Goal: Ask a question

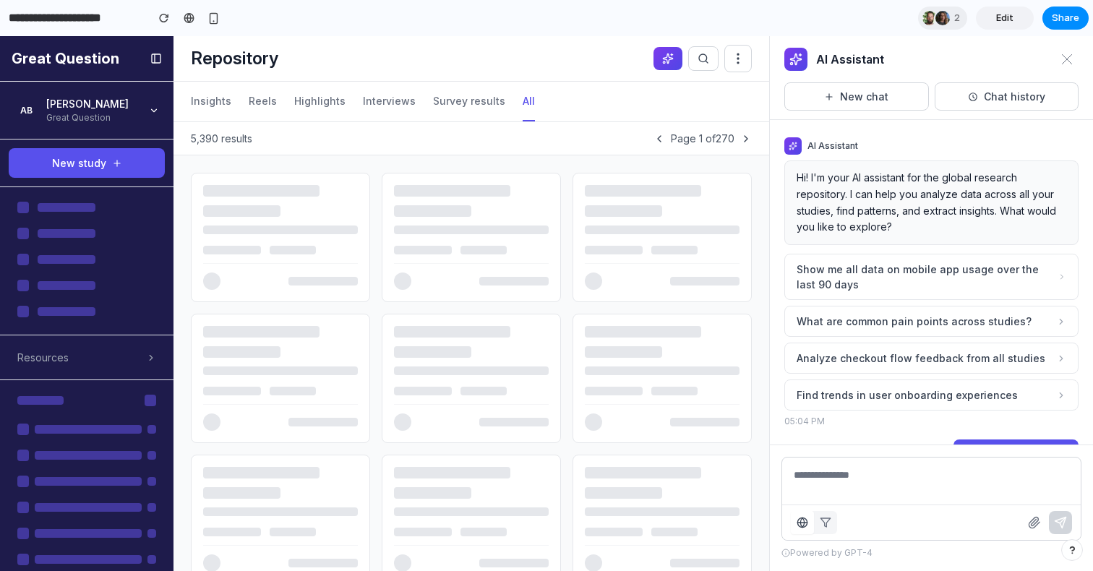
click at [611, 278] on div at bounding box center [662, 276] width 155 height 27
click at [666, 58] on icon at bounding box center [668, 59] width 12 height 12
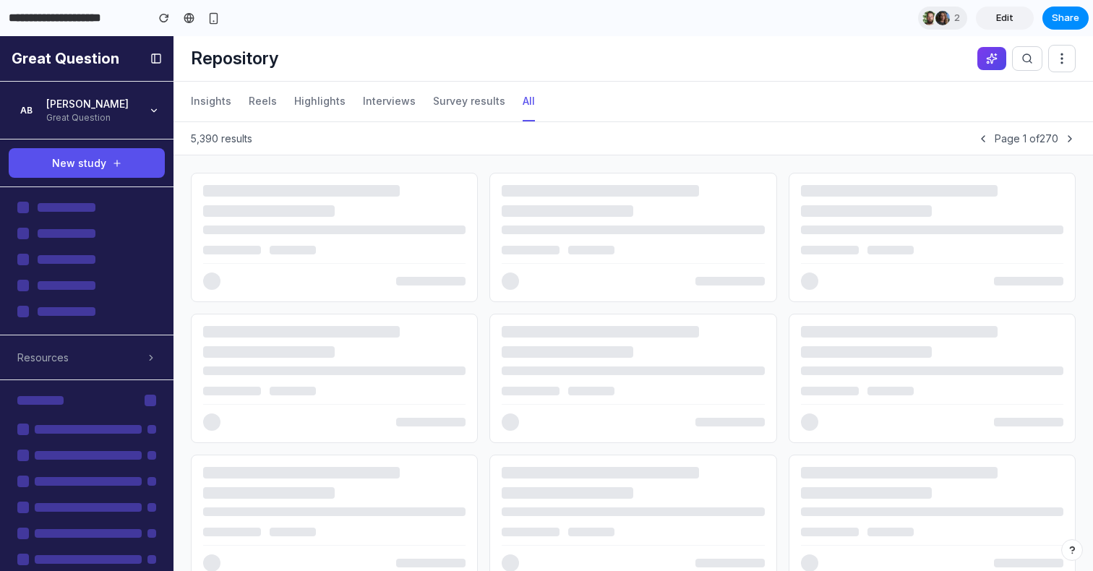
click at [992, 67] on button "AI Assistant" at bounding box center [991, 58] width 29 height 23
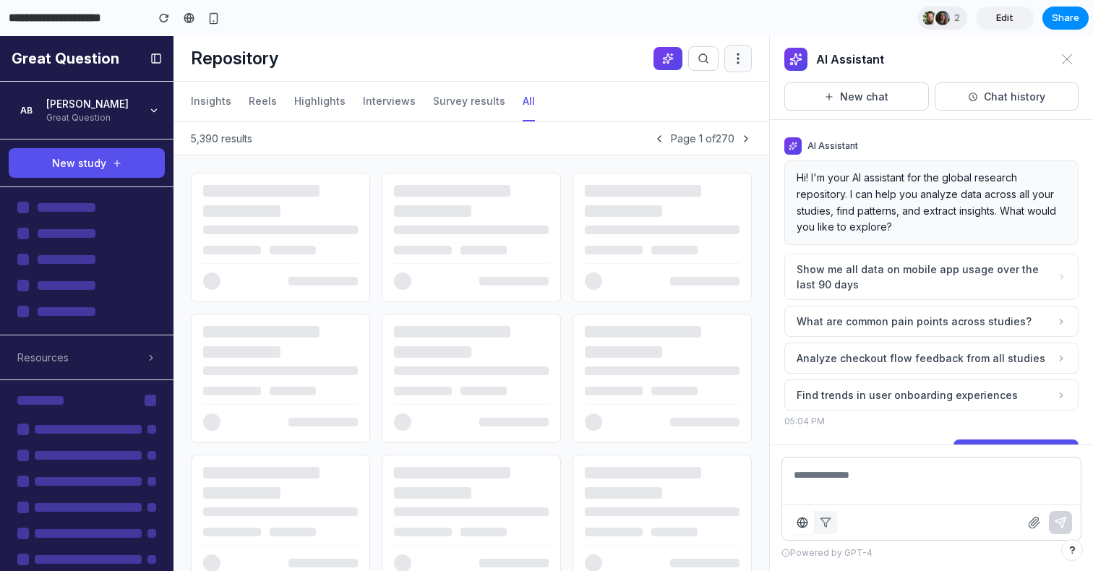
click at [739, 68] on button at bounding box center [737, 58] width 27 height 27
click at [737, 57] on icon at bounding box center [738, 58] width 14 height 14
click at [627, 56] on header "Repository AI Assistant Search Filter View New" at bounding box center [472, 59] width 596 height 46
click at [649, 219] on div at bounding box center [662, 238] width 178 height 128
click at [877, 87] on button "New chat" at bounding box center [856, 96] width 145 height 28
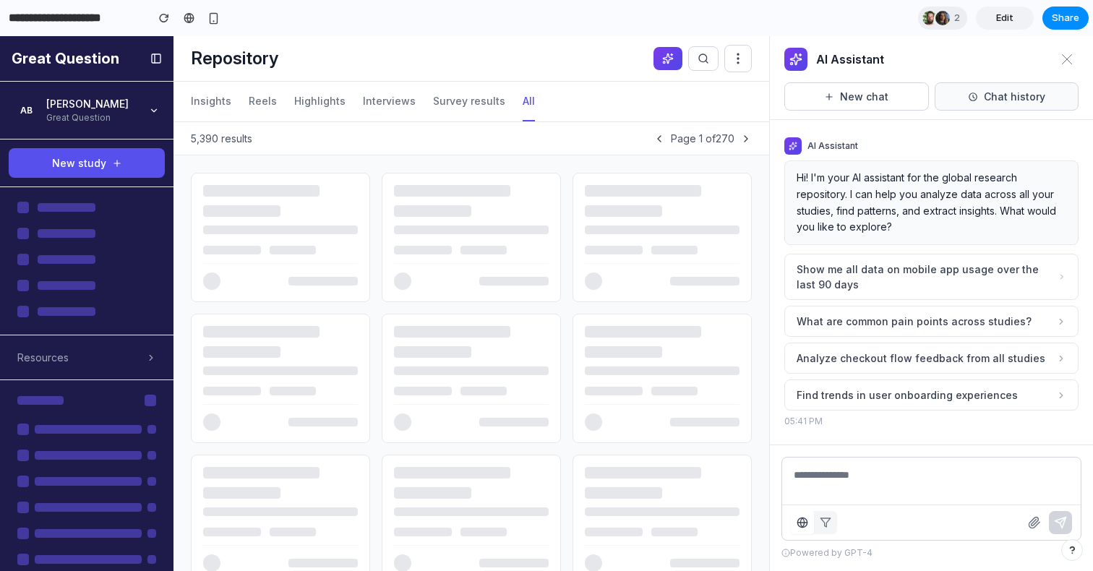
click at [1003, 103] on button "Chat history" at bounding box center [1007, 96] width 145 height 28
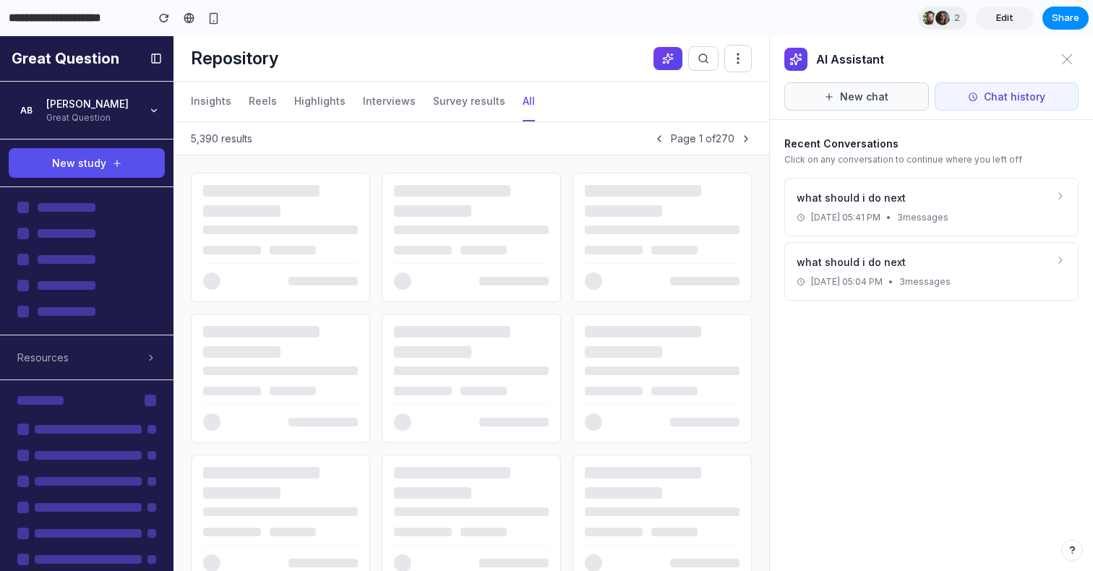
click at [886, 103] on button "New chat" at bounding box center [856, 96] width 145 height 28
click at [1062, 56] on icon at bounding box center [1067, 59] width 12 height 12
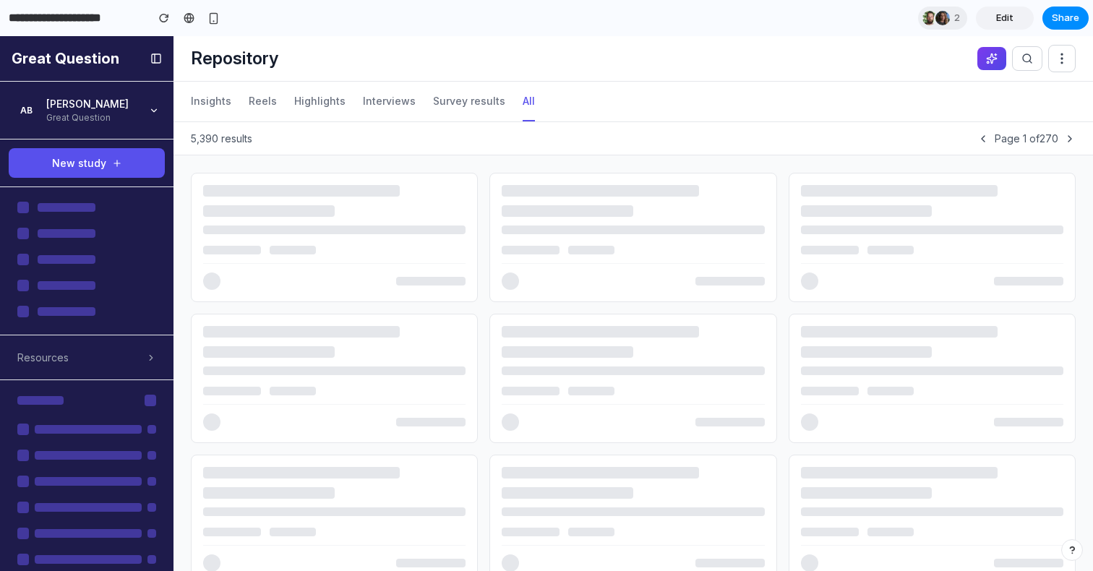
click at [993, 61] on icon at bounding box center [992, 59] width 12 height 12
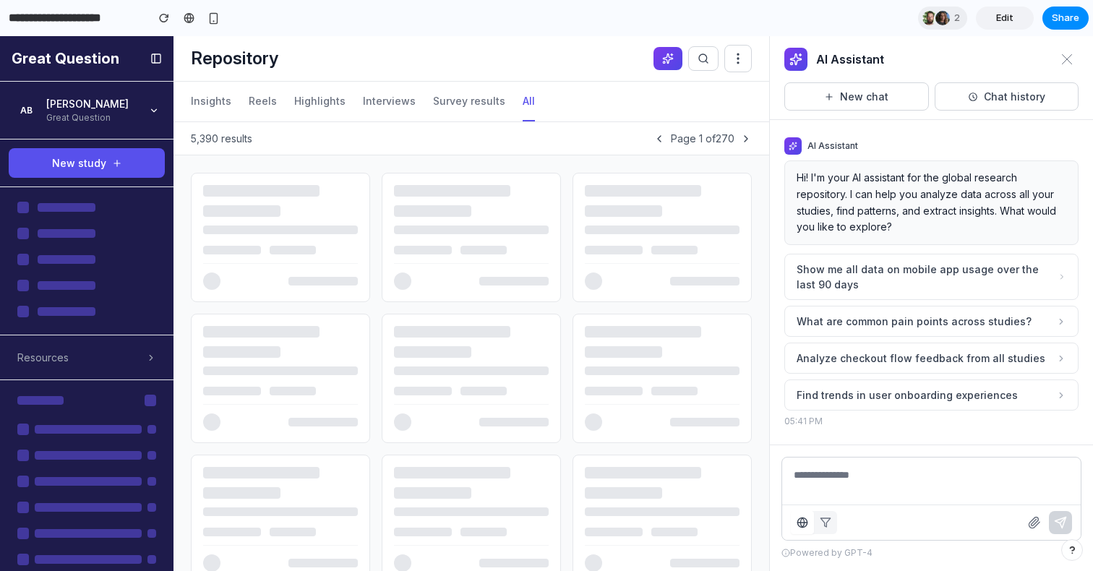
scroll to position [1, 0]
click at [886, 328] on button "What are common pain points across studies?" at bounding box center [931, 320] width 294 height 31
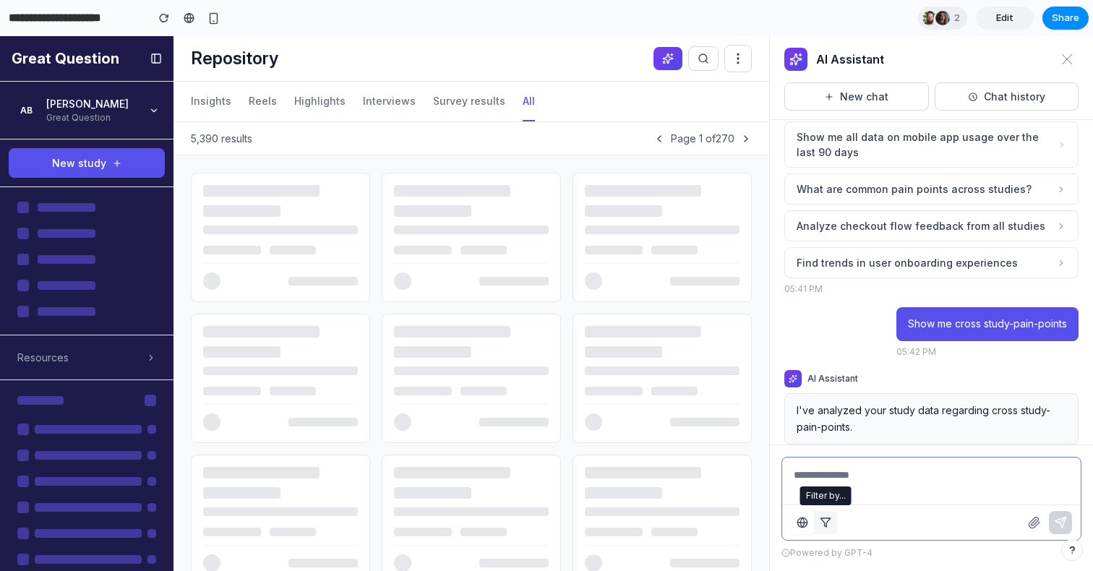
click at [822, 526] on icon "button" at bounding box center [826, 523] width 12 height 12
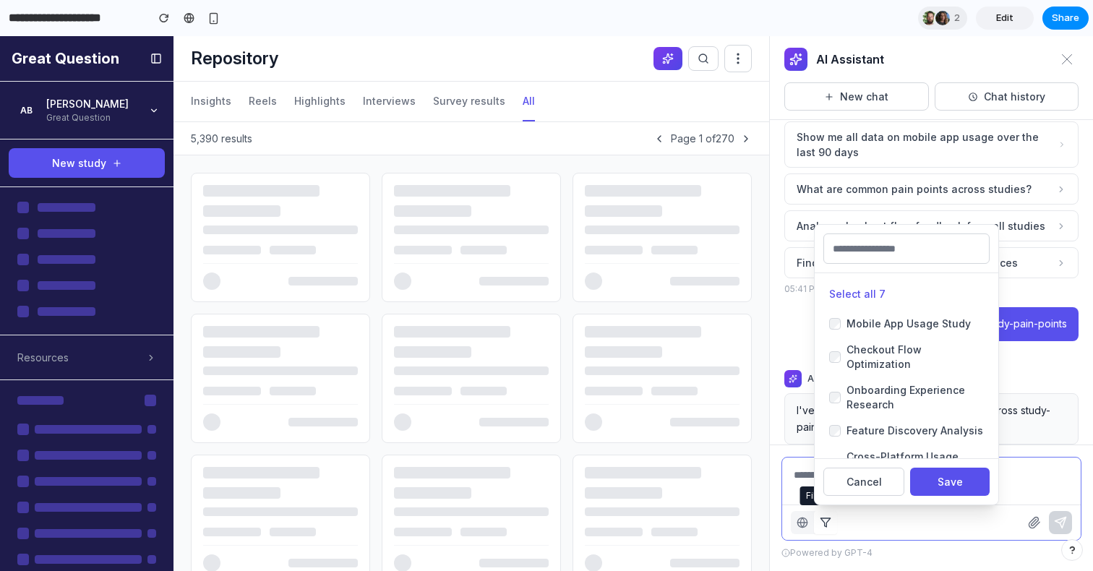
click at [822, 526] on icon "button" at bounding box center [826, 523] width 12 height 12
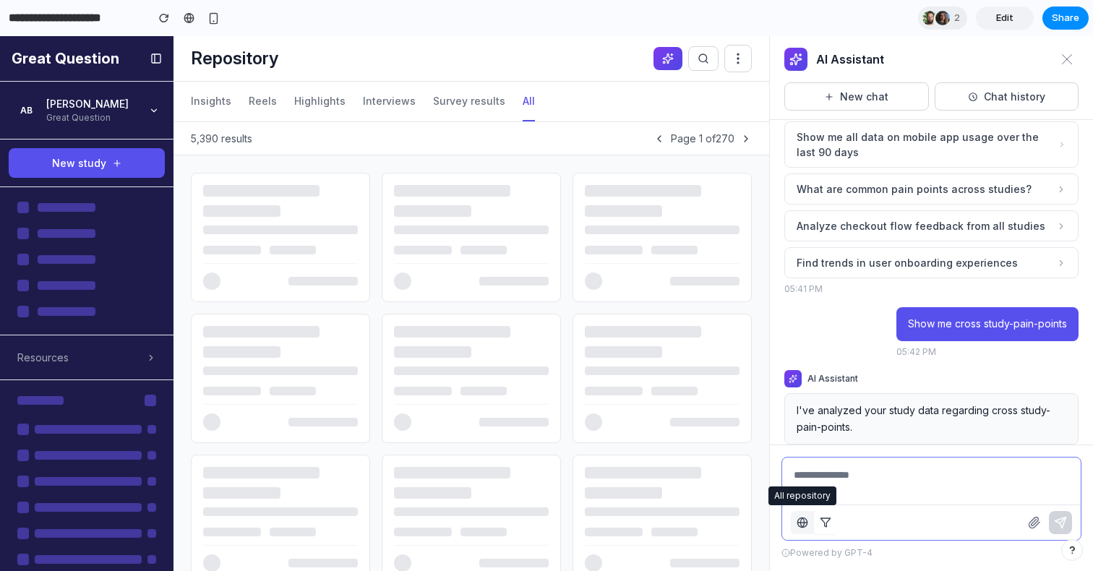
click at [807, 526] on icon "button" at bounding box center [803, 523] width 12 height 12
click at [800, 513] on button "button" at bounding box center [802, 522] width 23 height 23
click at [828, 526] on icon "button" at bounding box center [826, 523] width 12 height 12
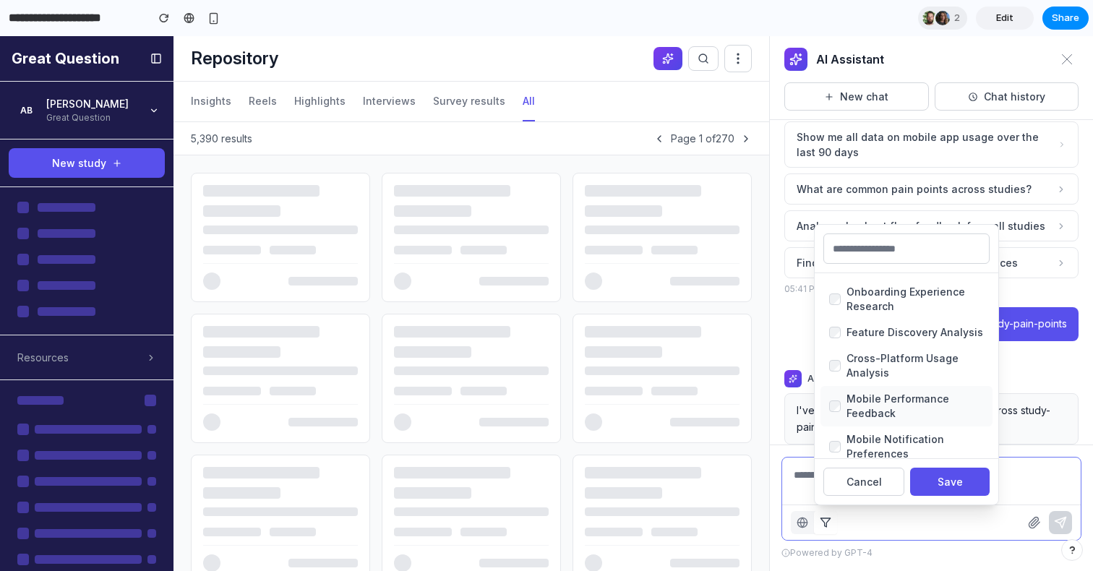
scroll to position [0, 0]
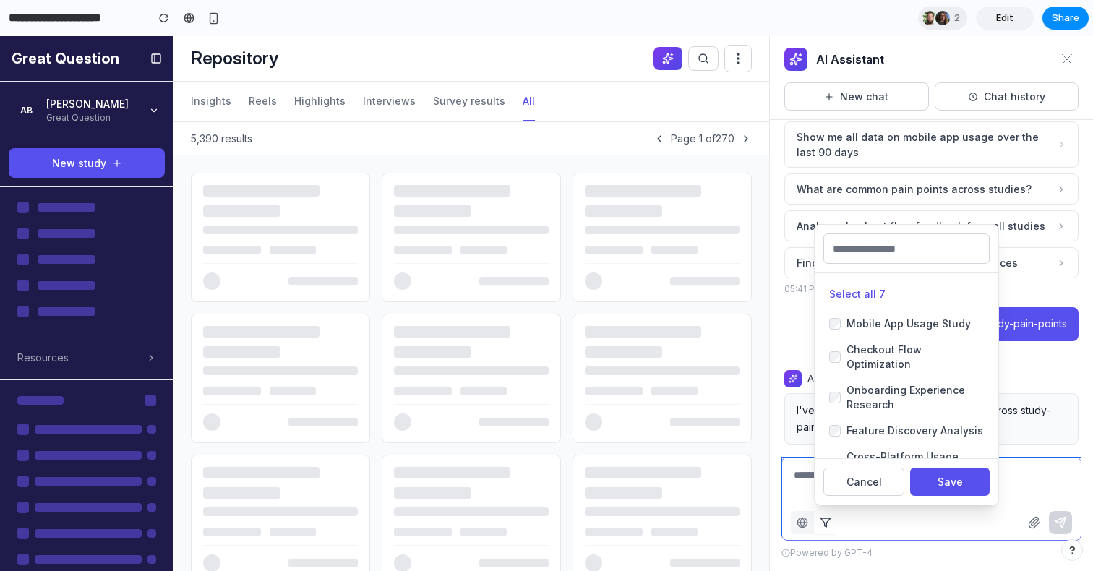
click at [1032, 490] on textarea at bounding box center [931, 497] width 299 height 78
click at [1032, 516] on icon "button" at bounding box center [1034, 522] width 13 height 13
click at [1039, 469] on textarea at bounding box center [931, 497] width 299 height 78
click at [935, 531] on div "All repository Filter by... Select all 7 Mobile App Usage Study Checkout Flow O…" at bounding box center [931, 522] width 299 height 35
click at [822, 518] on polygon "button" at bounding box center [825, 522] width 9 height 9
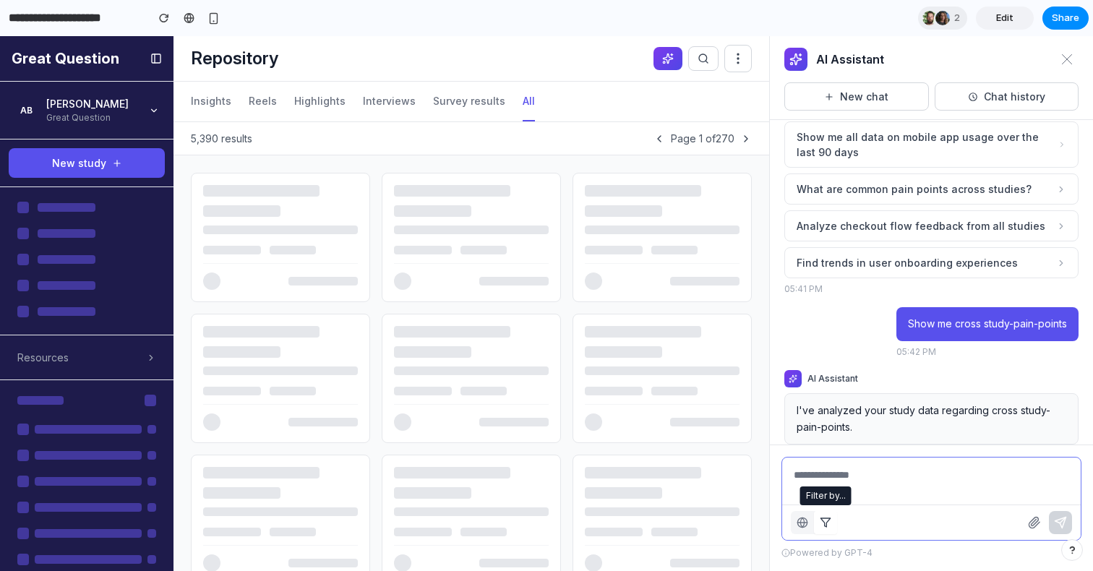
click at [822, 521] on icon "button" at bounding box center [826, 523] width 12 height 12
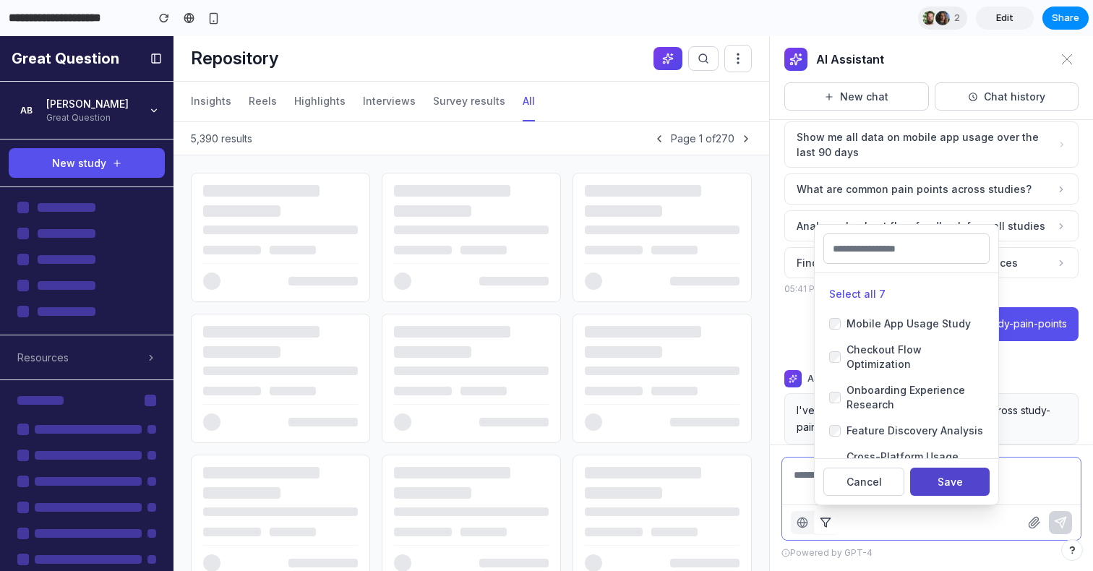
click at [952, 482] on button "Save" at bounding box center [950, 482] width 80 height 28
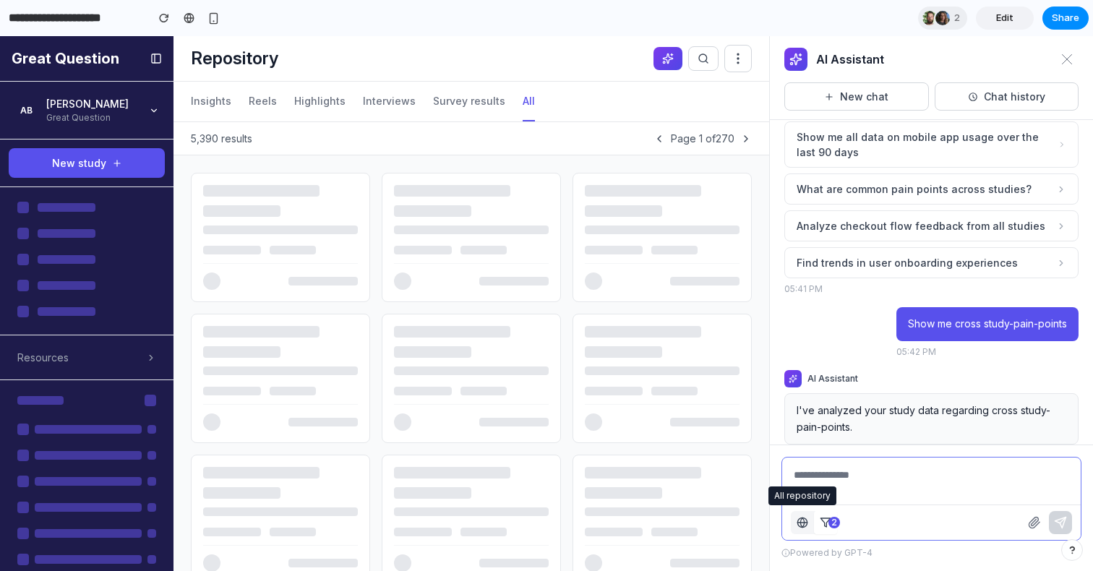
click at [805, 522] on icon "button" at bounding box center [803, 523] width 12 height 12
click at [815, 522] on button "button" at bounding box center [825, 522] width 23 height 23
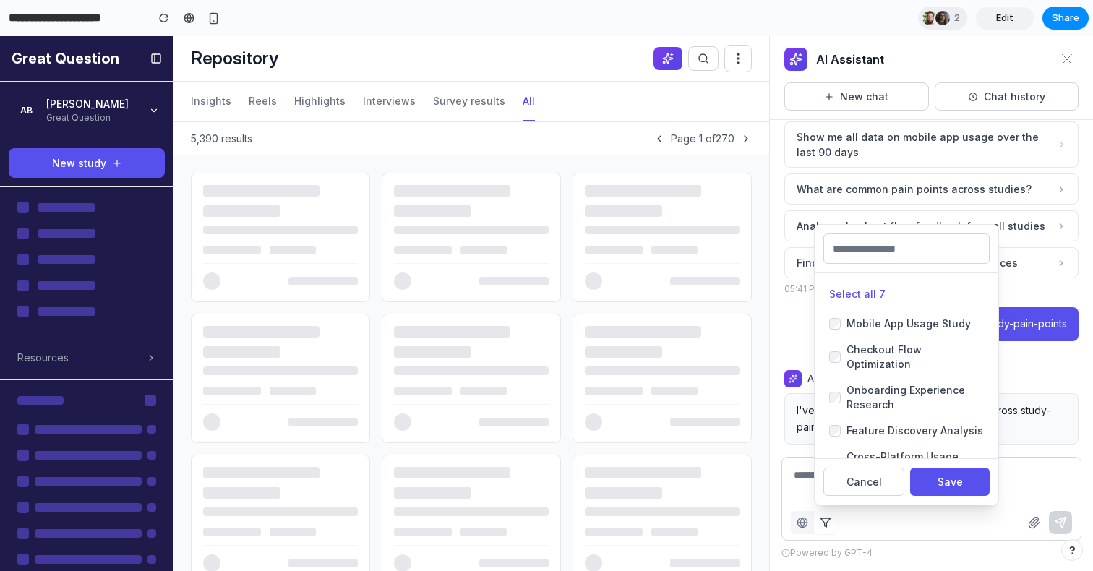
click at [860, 527] on div "All repository Filter by... Select all 7 Mobile App Usage Study Checkout Flow O…" at bounding box center [931, 522] width 299 height 35
click at [158, 56] on icon at bounding box center [156, 59] width 12 height 12
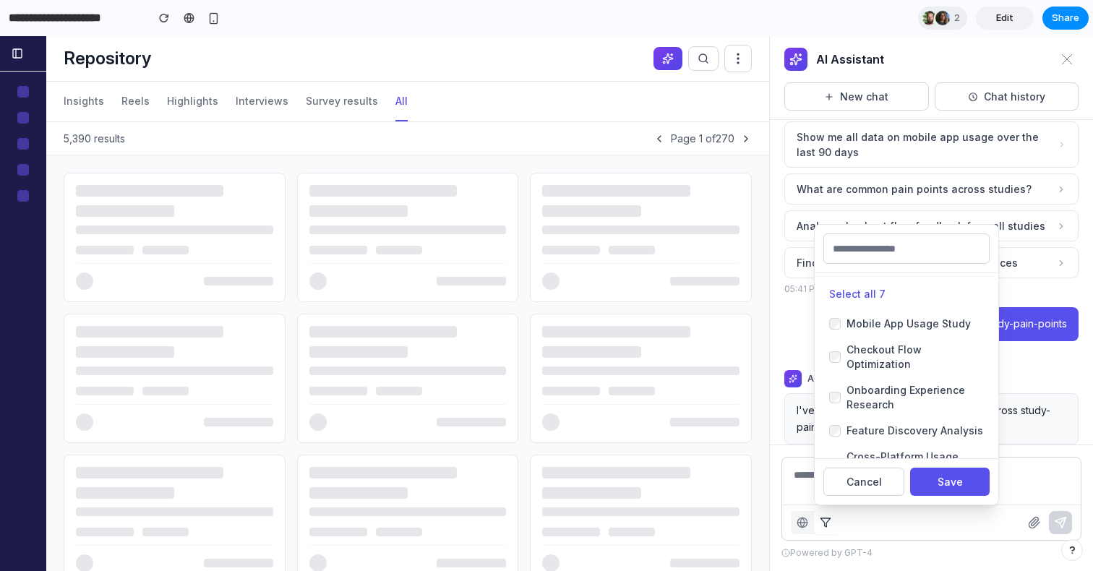
click at [16, 46] on div at bounding box center [23, 53] width 46 height 35
click at [19, 56] on icon at bounding box center [18, 54] width 12 height 12
